Goal: Transaction & Acquisition: Subscribe to service/newsletter

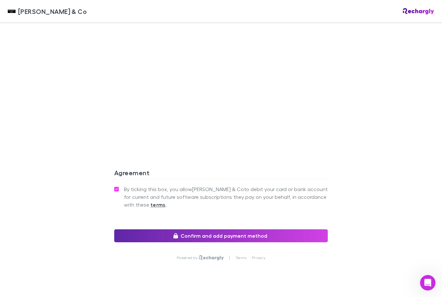
scroll to position [543, 0]
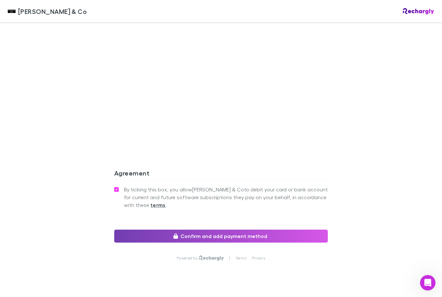
click at [314, 230] on button "Confirm and add payment method" at bounding box center [221, 236] width 214 height 13
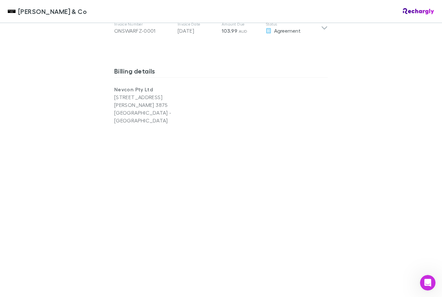
scroll to position [402, 0]
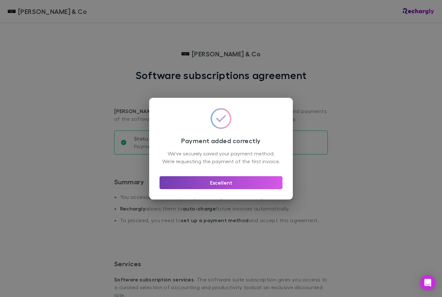
click at [186, 185] on button "Excellent" at bounding box center [221, 182] width 123 height 13
